Goal: Transaction & Acquisition: Purchase product/service

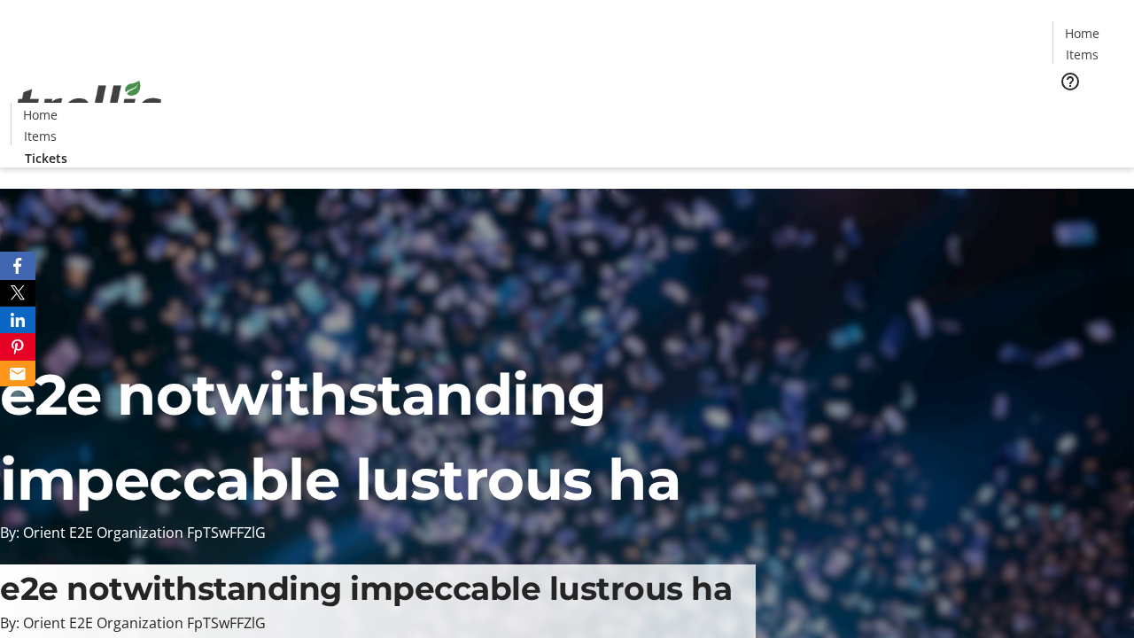
click at [1066, 103] on span "Tickets" at bounding box center [1087, 112] width 43 height 19
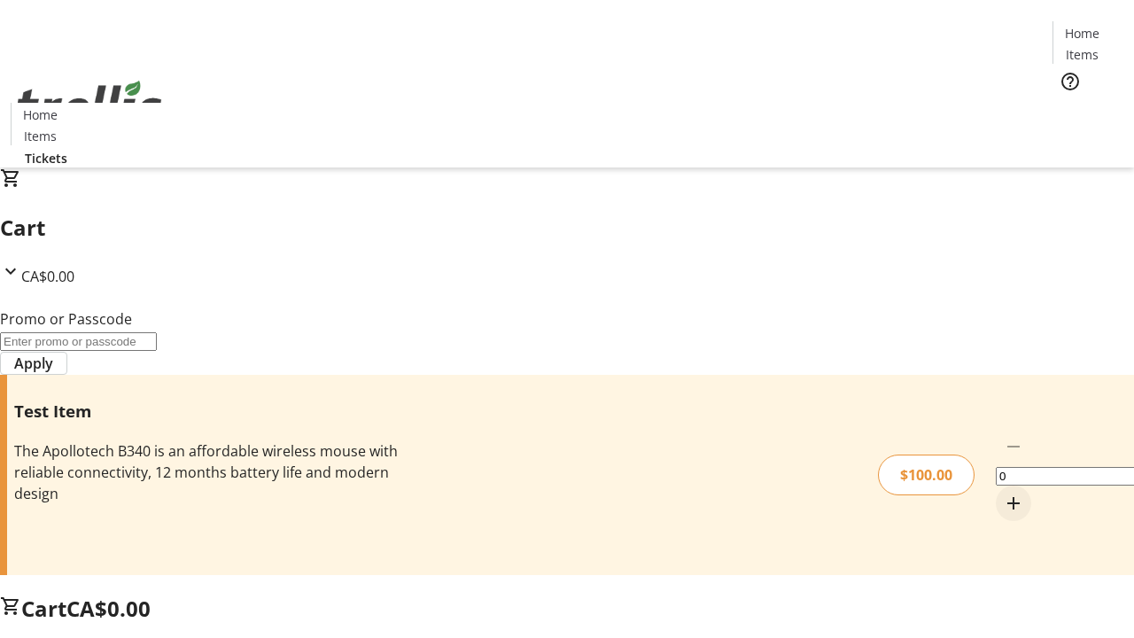
click at [1003, 492] on mat-icon "Increment by one" at bounding box center [1013, 502] width 21 height 21
type input "1"
type input "FLAT"
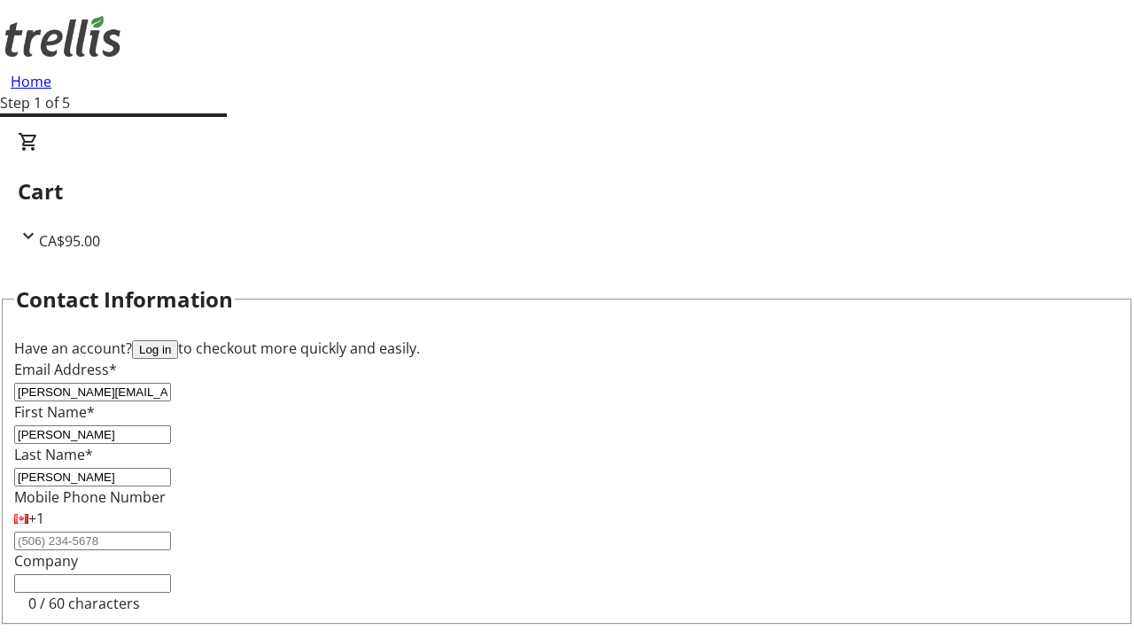
type input "[PERSON_NAME]"
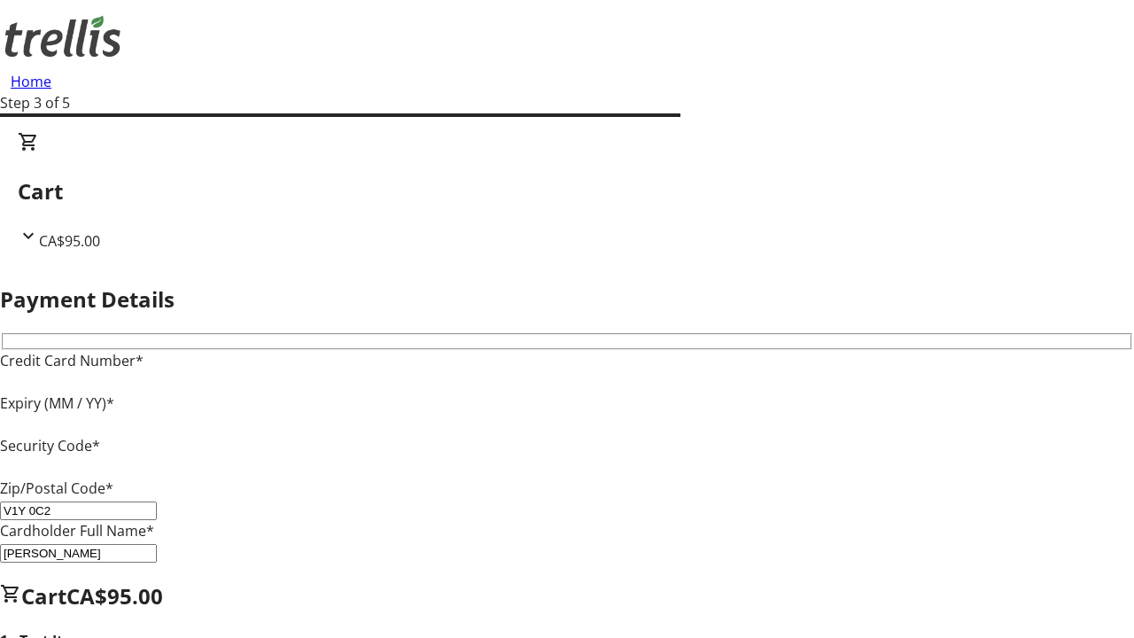
type input "V1Y 0C2"
